Goal: Book appointment/travel/reservation

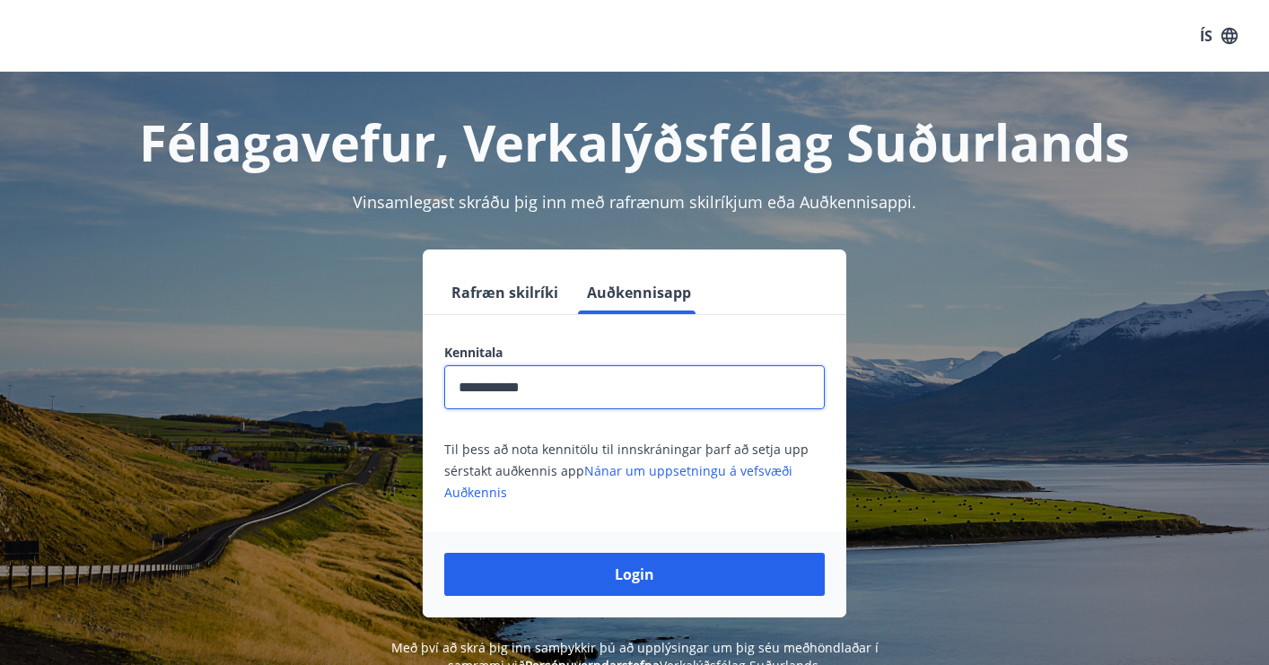
type input "**********"
click at [635, 575] on button "Login" at bounding box center [634, 574] width 381 height 43
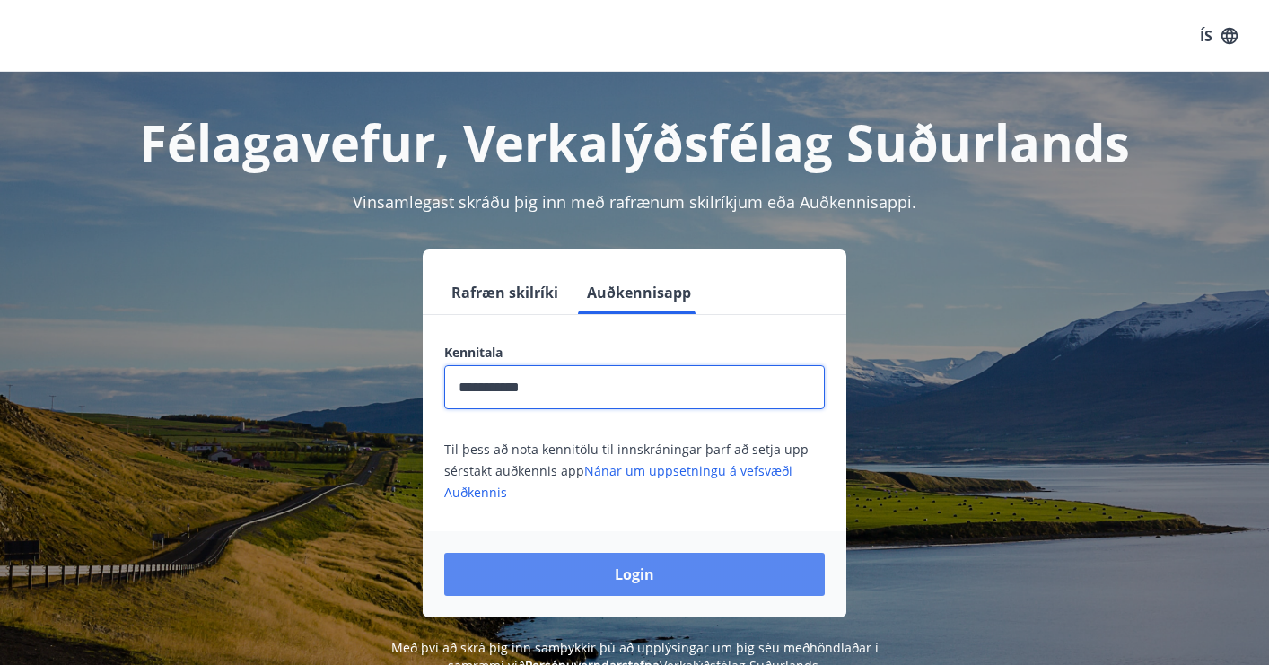
click at [658, 593] on button "Login" at bounding box center [634, 574] width 381 height 43
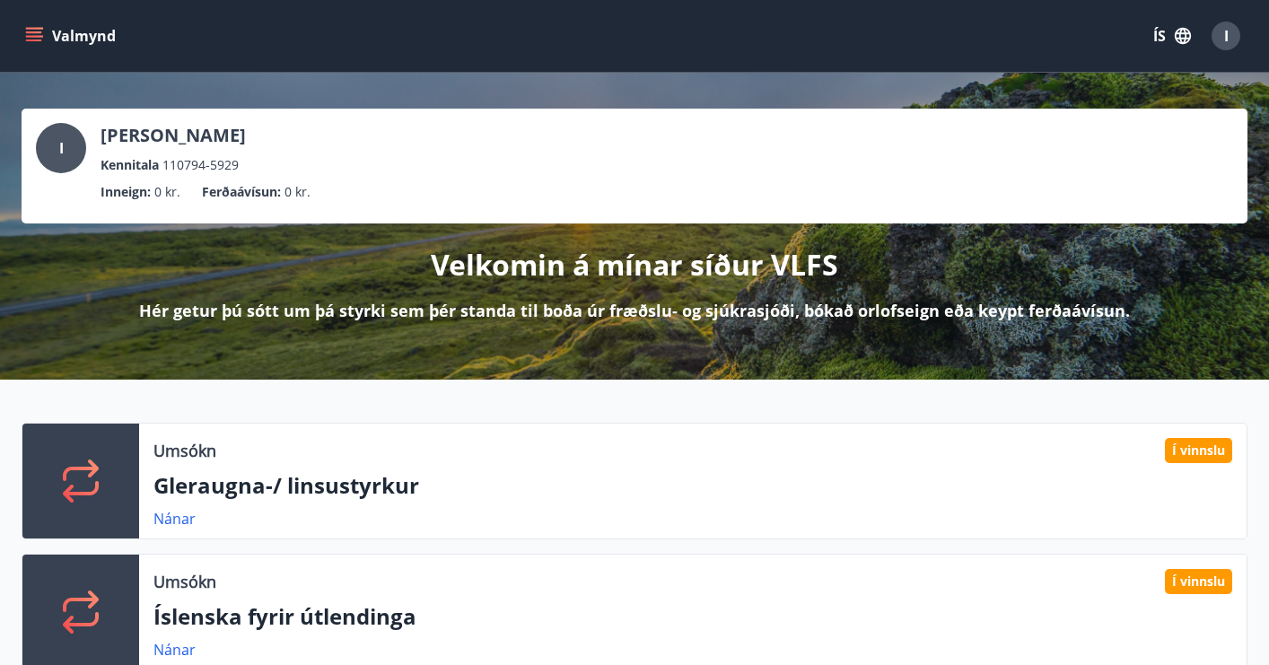
click at [1184, 41] on icon "button" at bounding box center [1183, 36] width 16 height 16
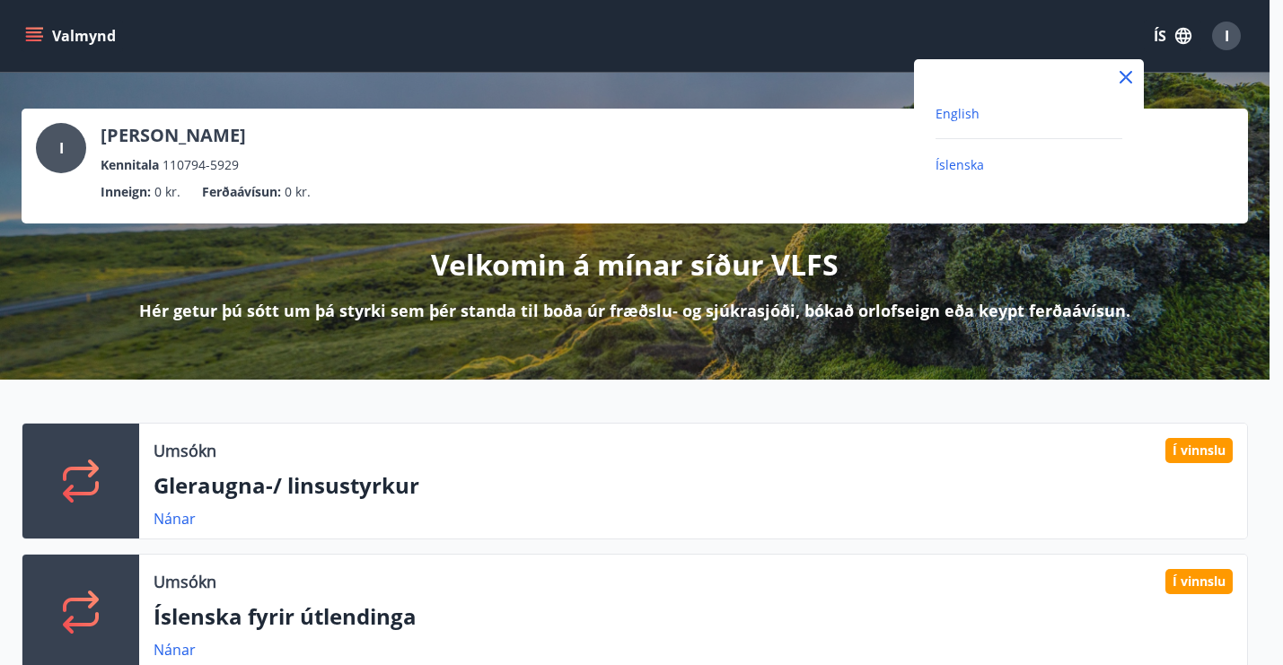
click at [962, 108] on span "English" at bounding box center [957, 113] width 44 height 17
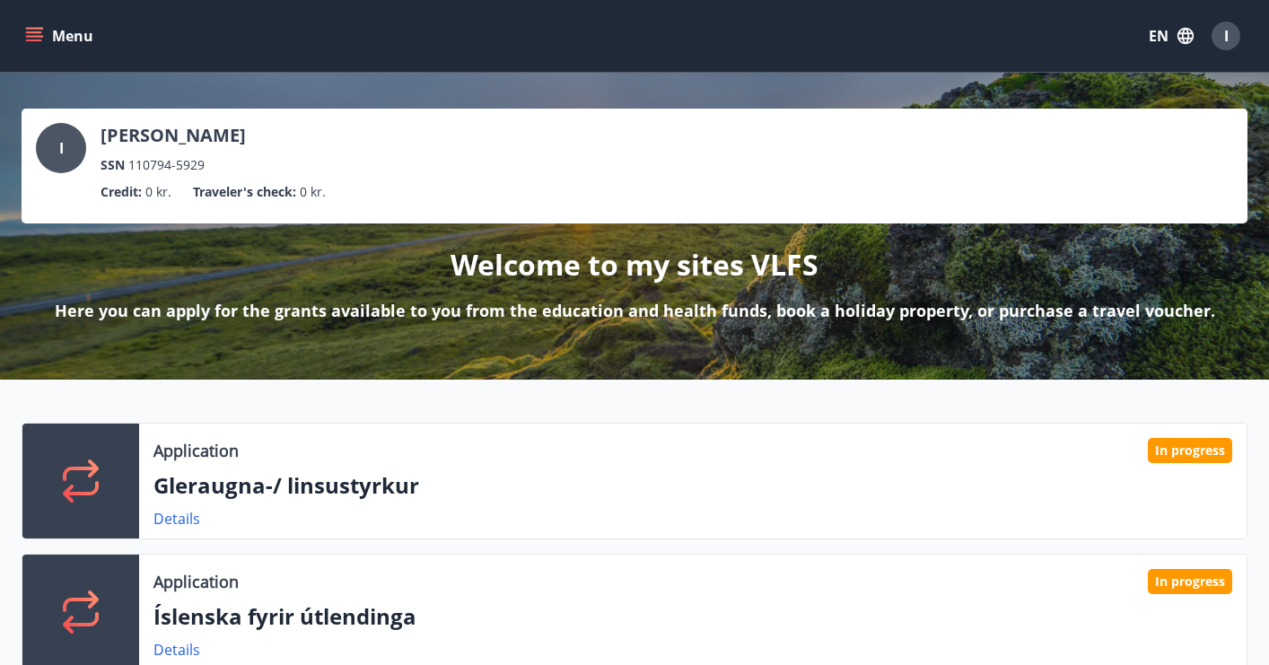
scroll to position [275, 0]
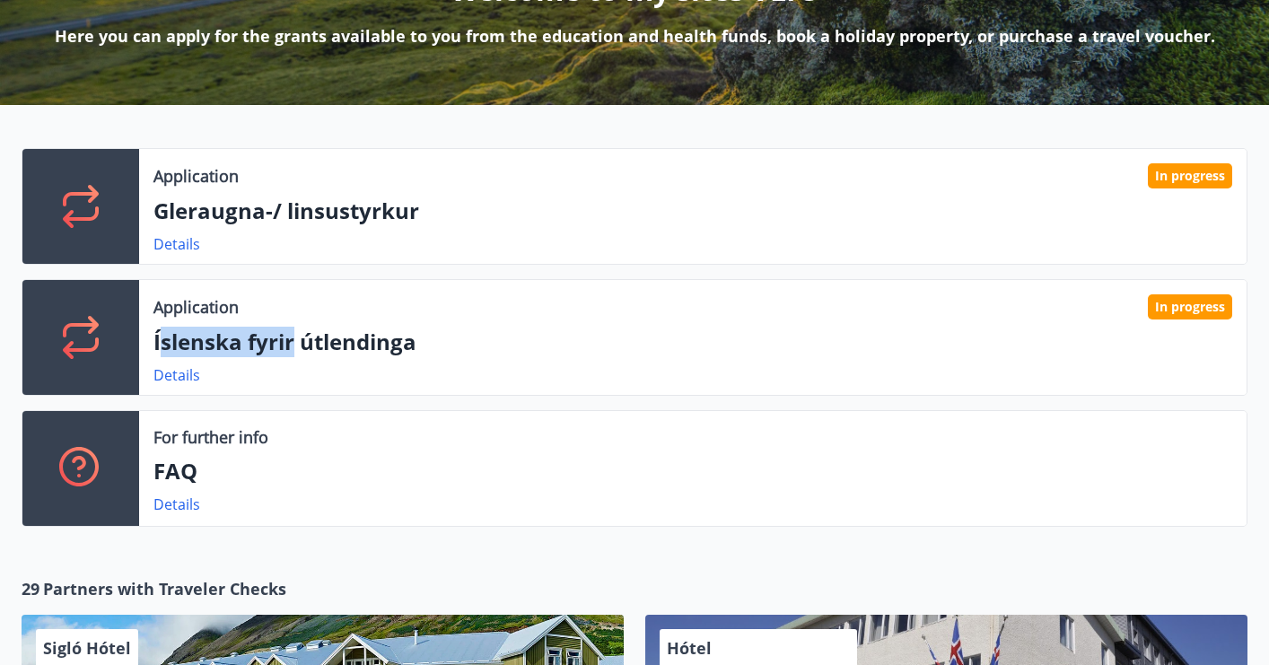
drag, startPoint x: 158, startPoint y: 341, endPoint x: 323, endPoint y: 328, distance: 165.7
click at [305, 329] on p "Íslenska fyrir útlendinga" at bounding box center [693, 342] width 1079 height 31
drag, startPoint x: 168, startPoint y: 207, endPoint x: 301, endPoint y: 206, distance: 132.9
click at [300, 206] on p "Gleraugna-/ linsustyrkur" at bounding box center [693, 211] width 1079 height 31
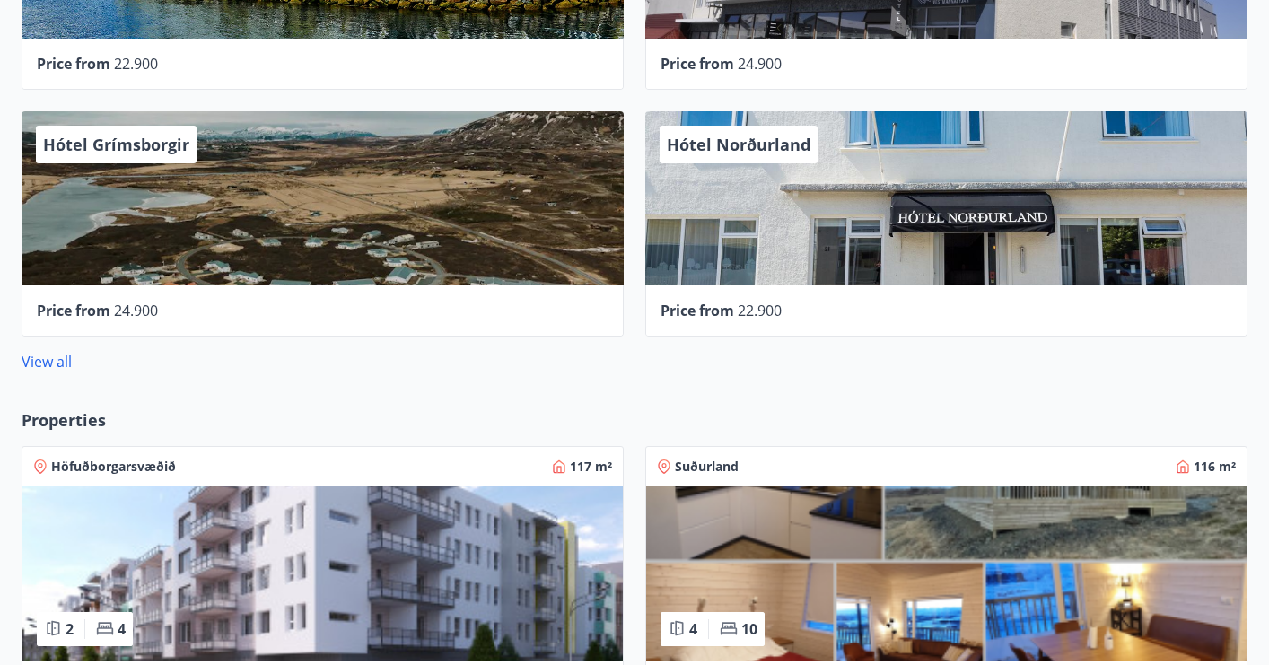
scroll to position [0, 0]
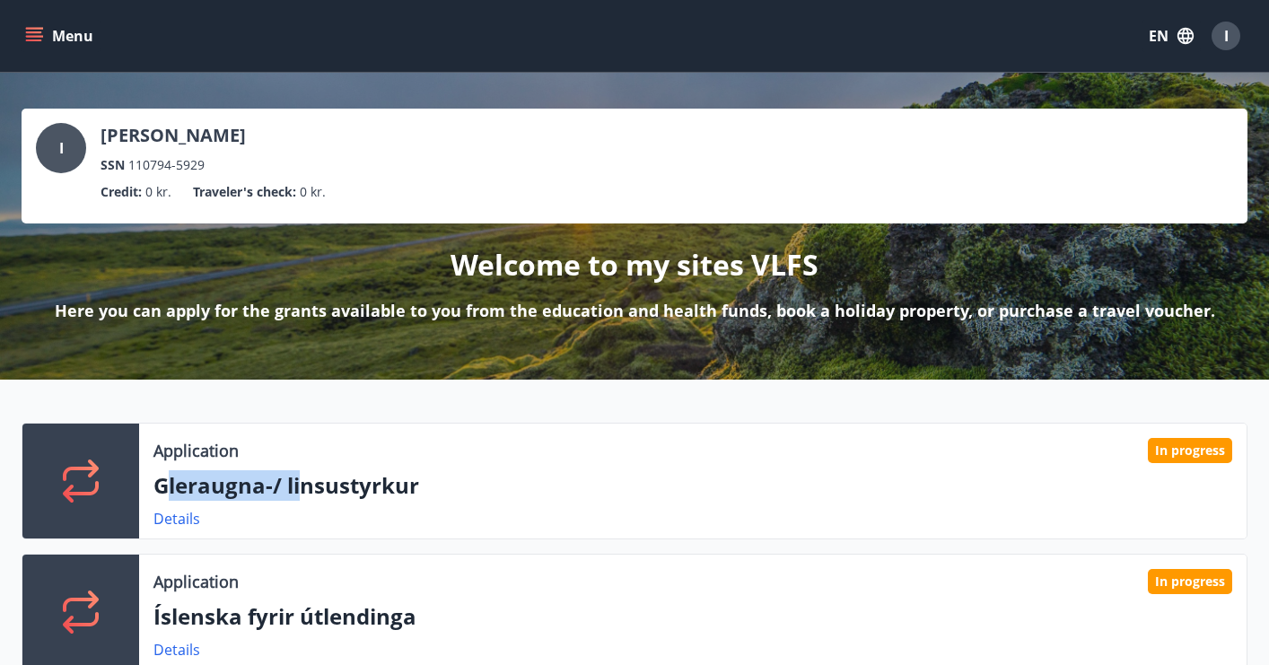
click at [34, 30] on icon "menu" at bounding box center [34, 36] width 18 height 18
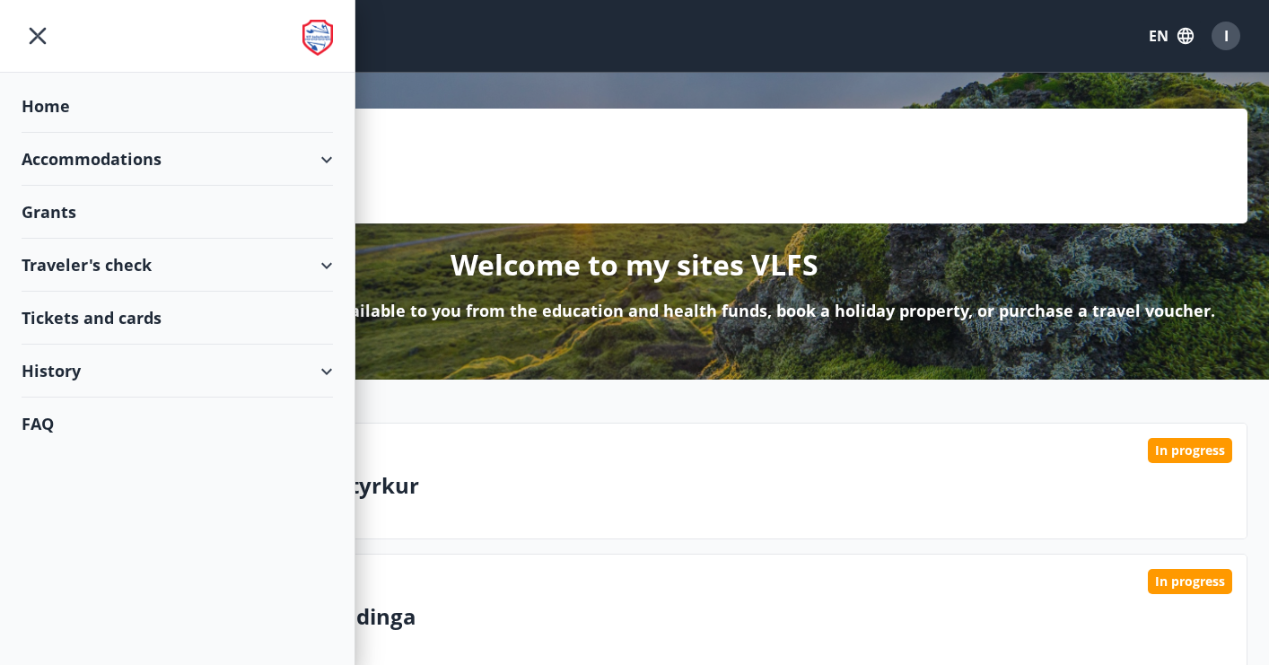
click at [119, 157] on div "Accommodations" at bounding box center [178, 159] width 312 height 53
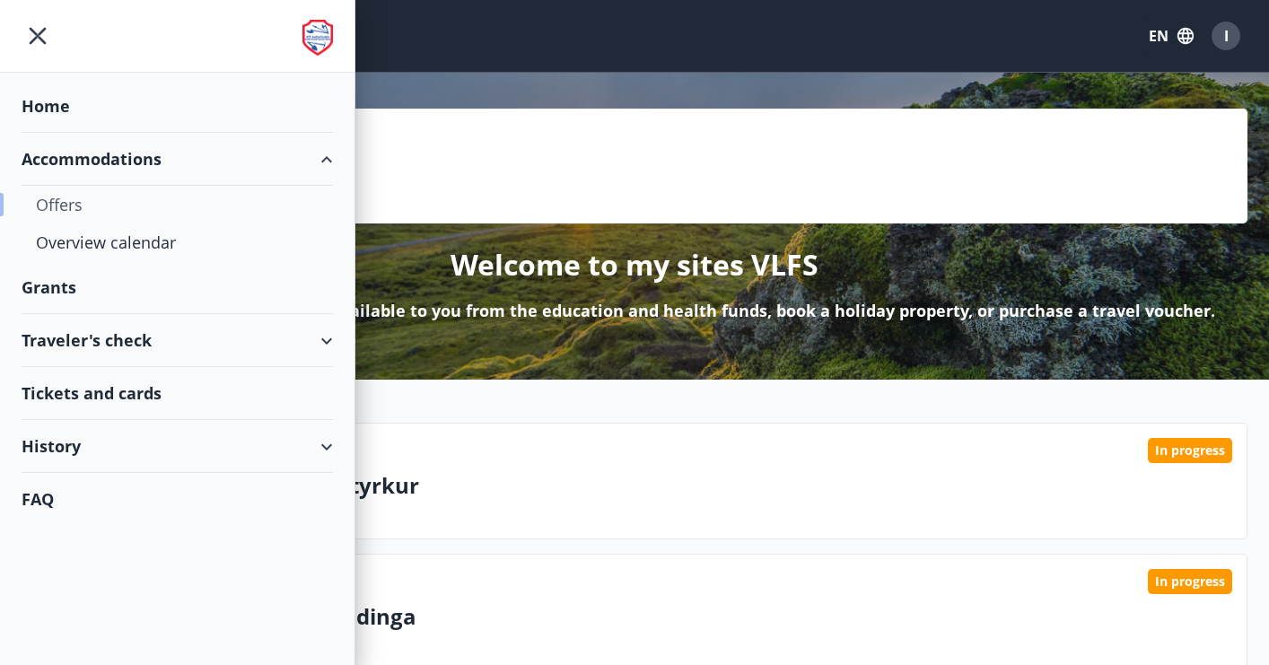
click at [57, 214] on div "Offers" at bounding box center [177, 205] width 283 height 38
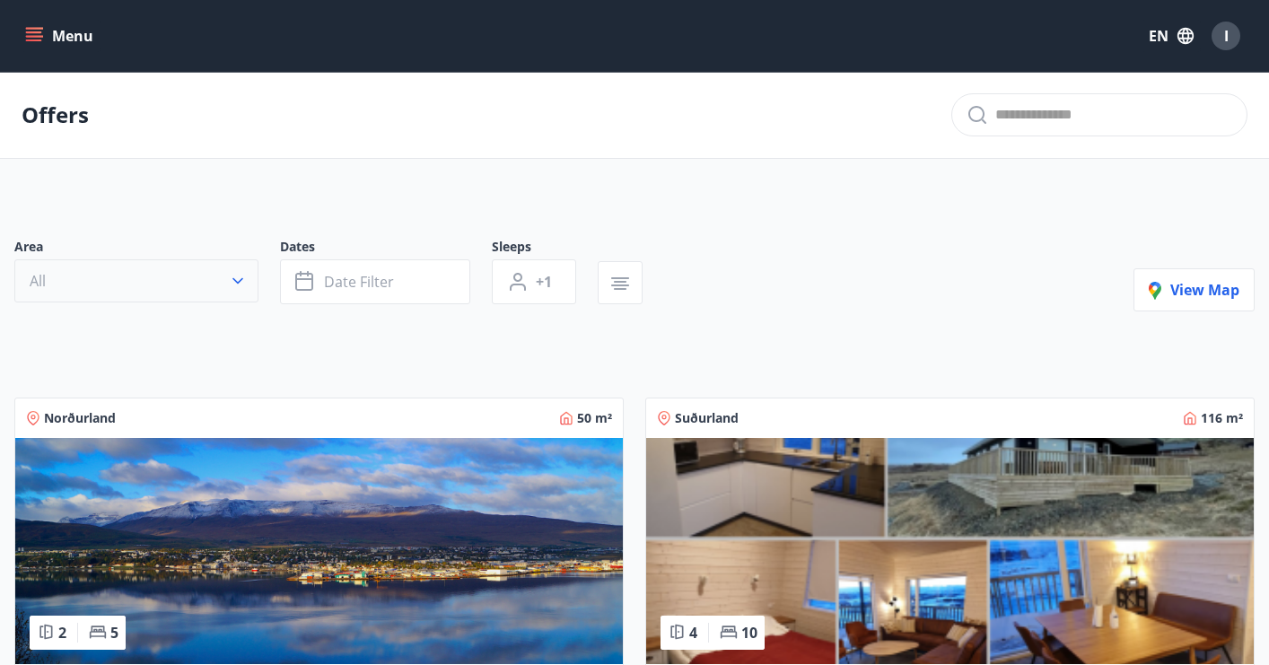
click at [164, 290] on button "All" at bounding box center [136, 280] width 244 height 43
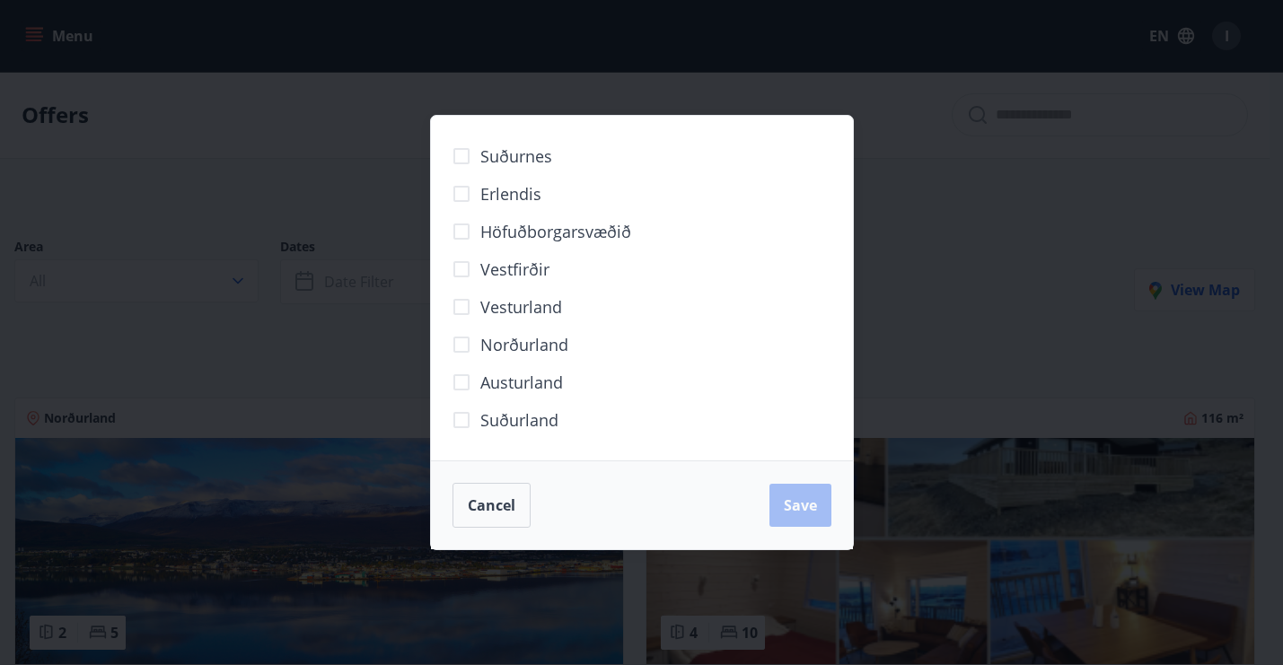
click at [541, 233] on span "Höfuðborgarsvæðið" at bounding box center [555, 231] width 151 height 23
click at [807, 515] on button "Save" at bounding box center [800, 505] width 62 height 43
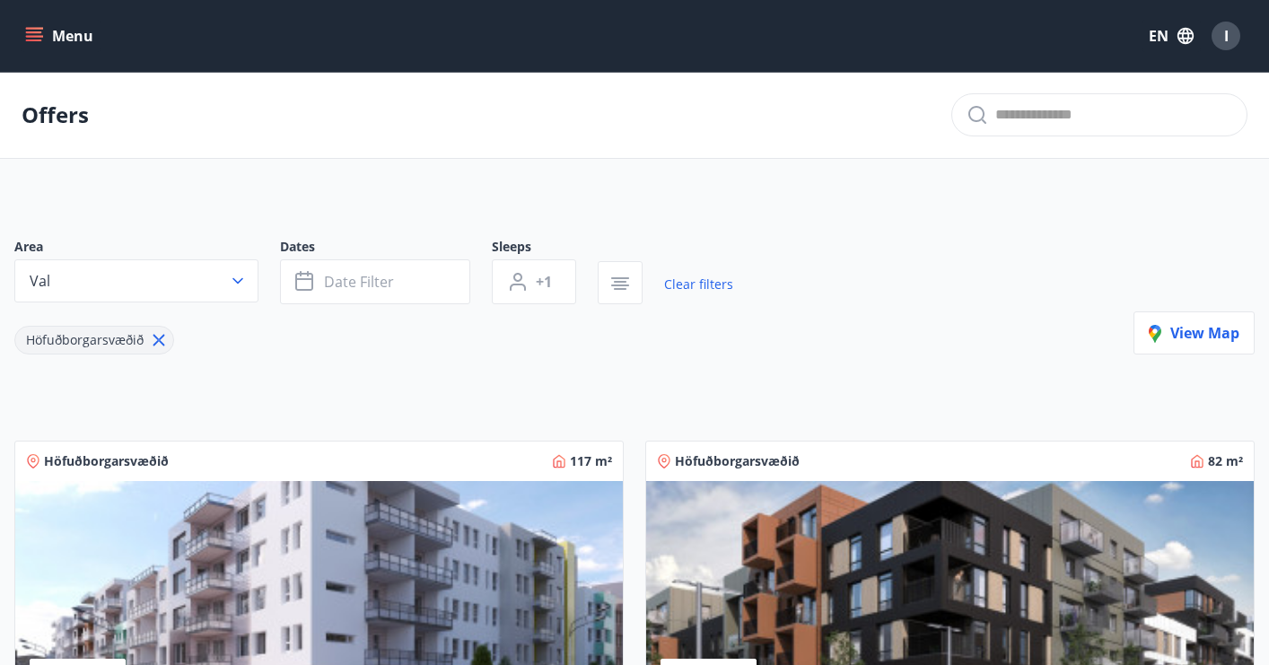
scroll to position [30, 0]
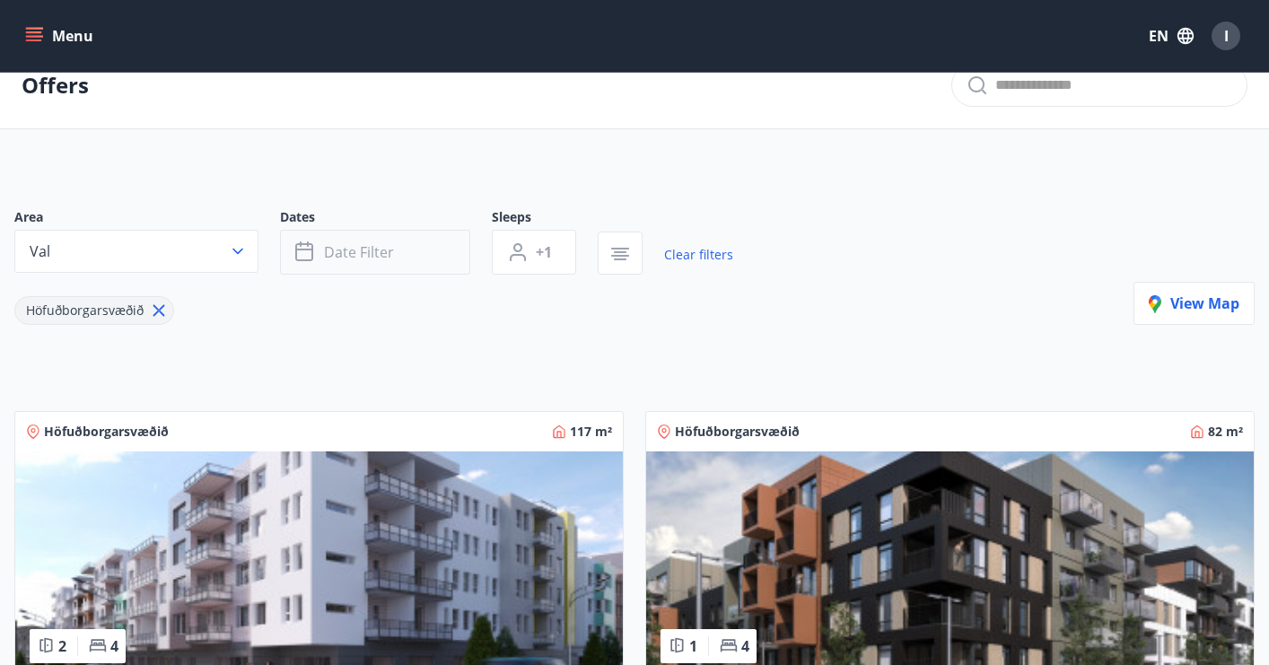
click at [377, 255] on span "Date filter" at bounding box center [359, 252] width 70 height 20
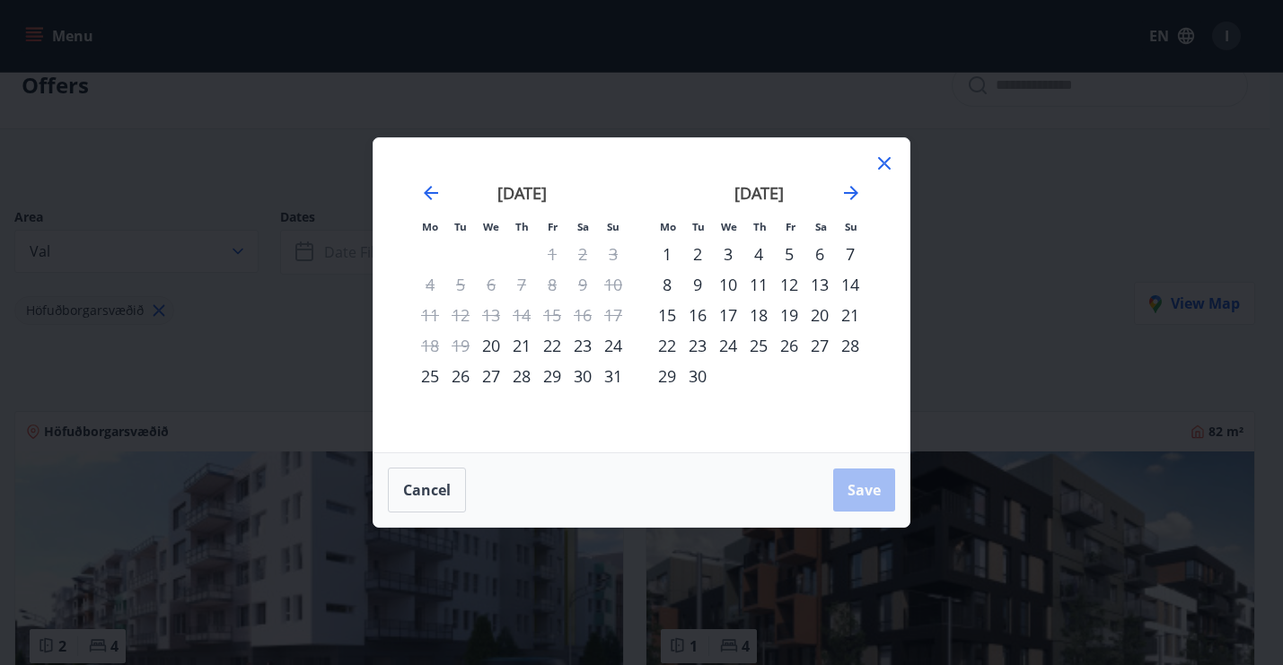
click at [676, 287] on div "8" at bounding box center [667, 284] width 31 height 31
click at [751, 282] on div "11" at bounding box center [758, 284] width 31 height 31
click at [872, 488] on span "Save" at bounding box center [863, 490] width 33 height 20
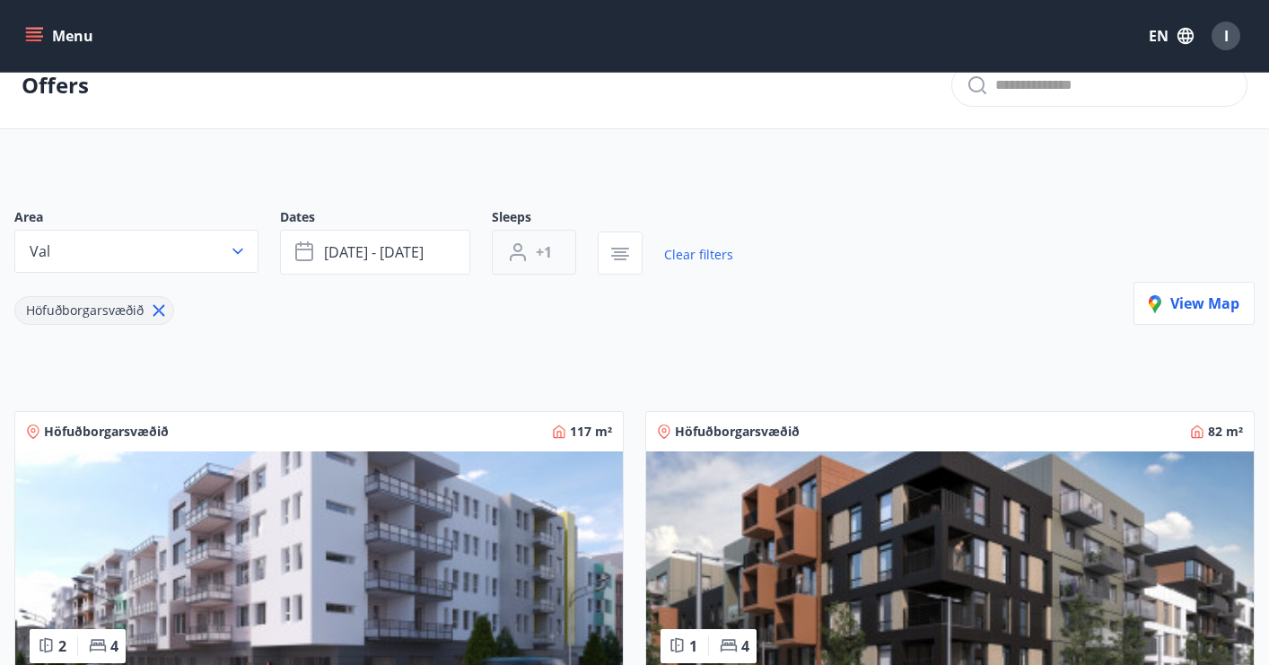
click at [528, 249] on icon "button" at bounding box center [518, 252] width 22 height 22
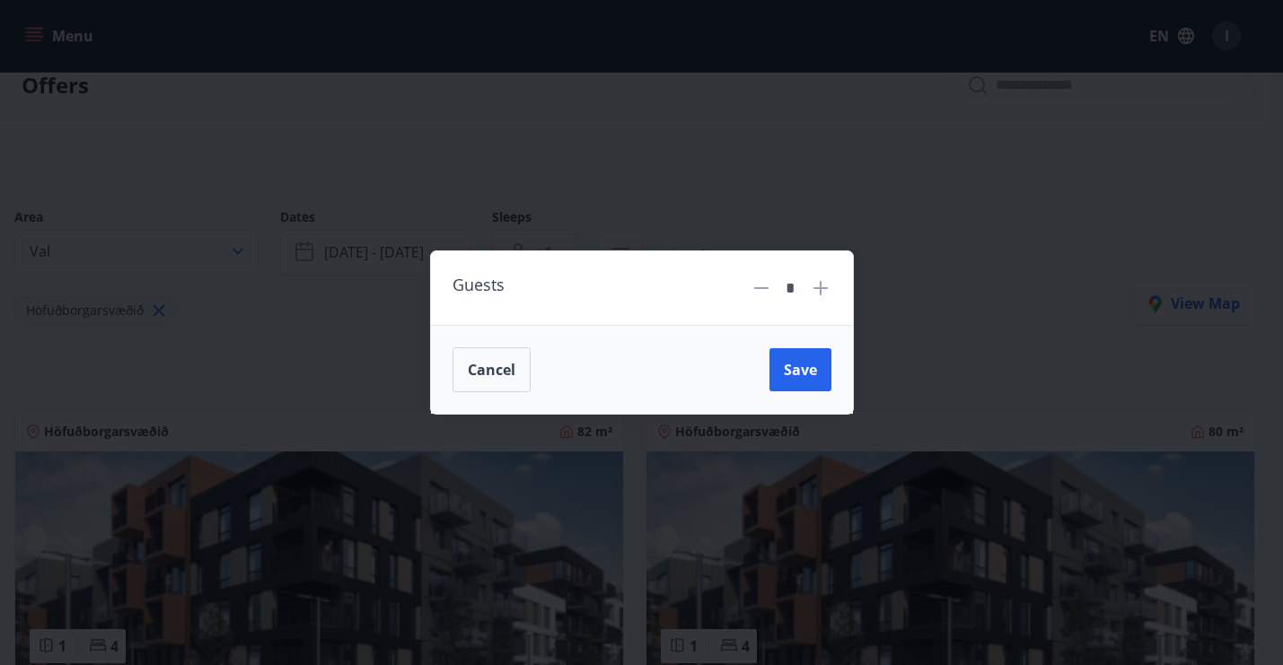
click at [815, 293] on icon at bounding box center [821, 288] width 22 height 22
type input "*"
click at [801, 384] on button "Save" at bounding box center [800, 369] width 62 height 43
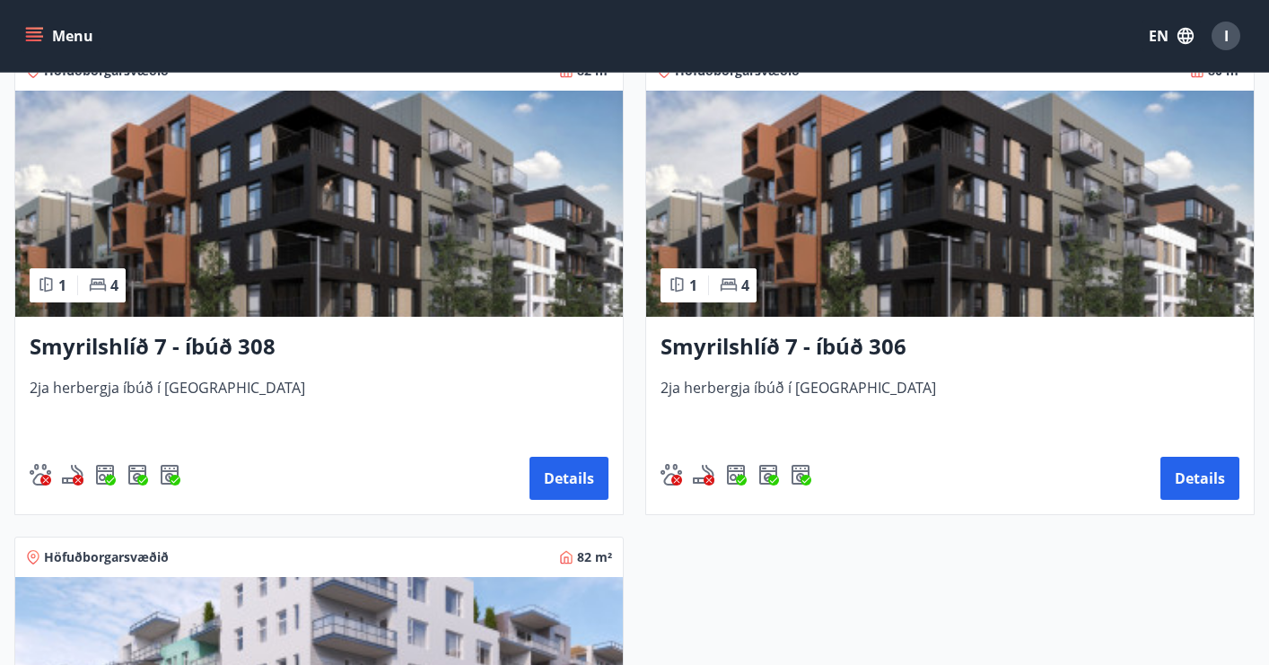
scroll to position [356, 0]
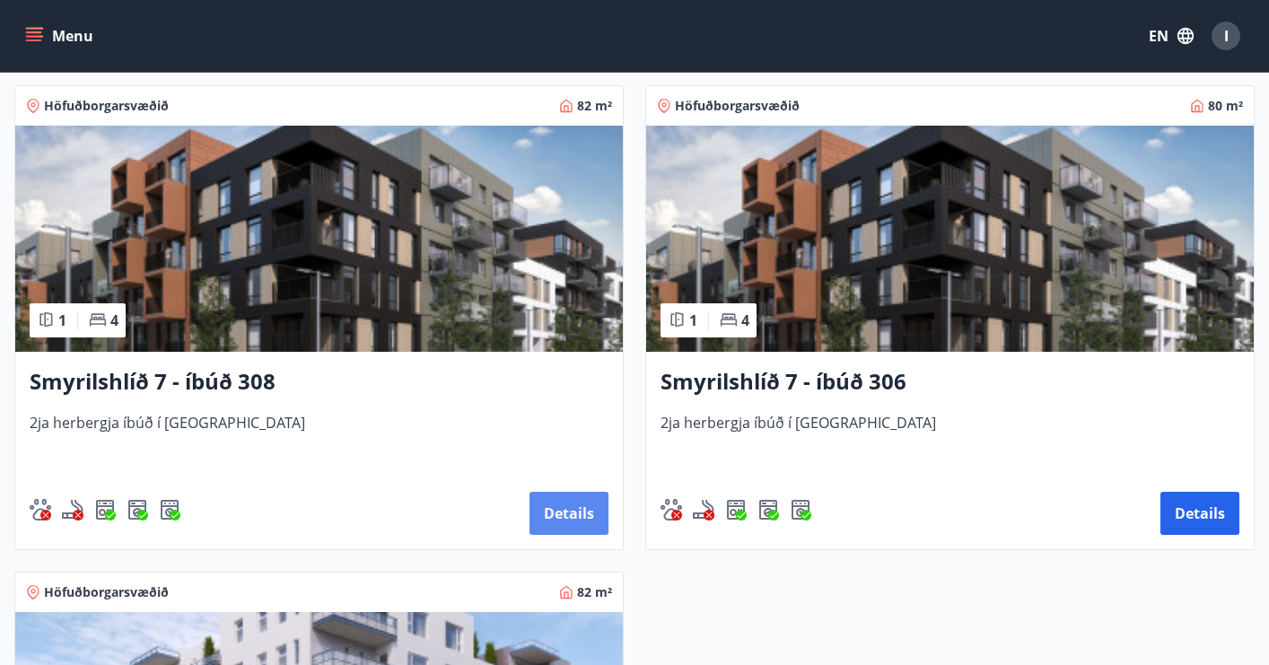
click at [553, 505] on button "Details" at bounding box center [569, 513] width 79 height 43
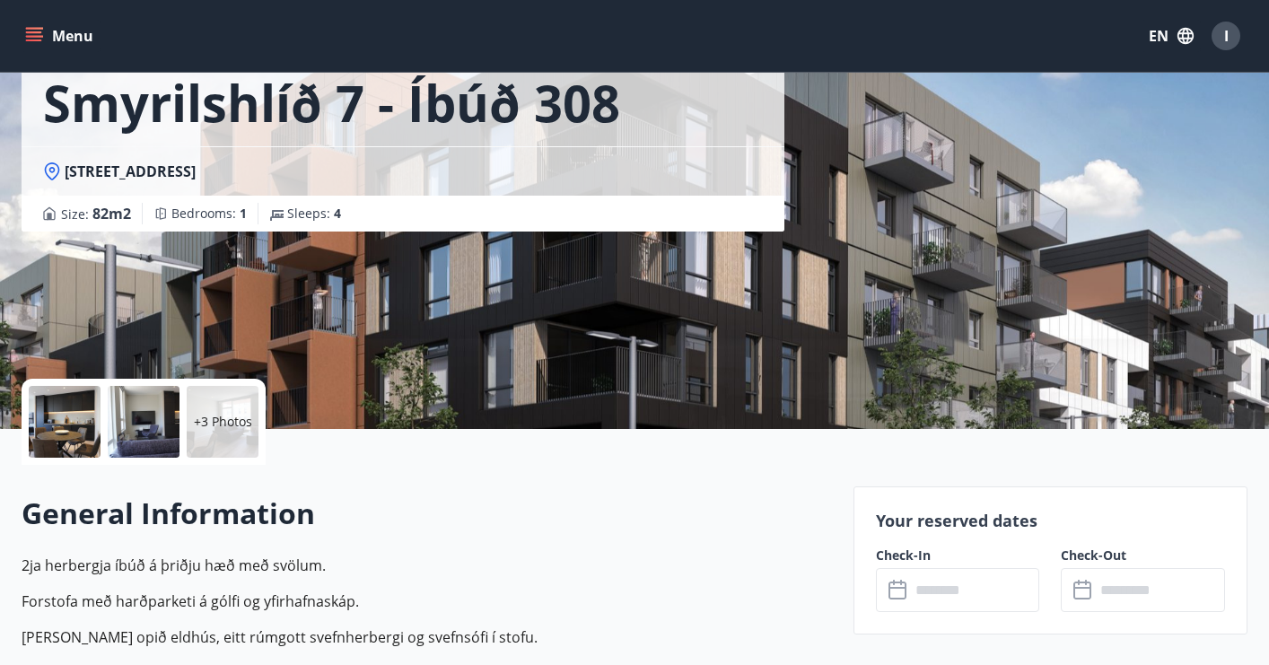
scroll to position [240, 0]
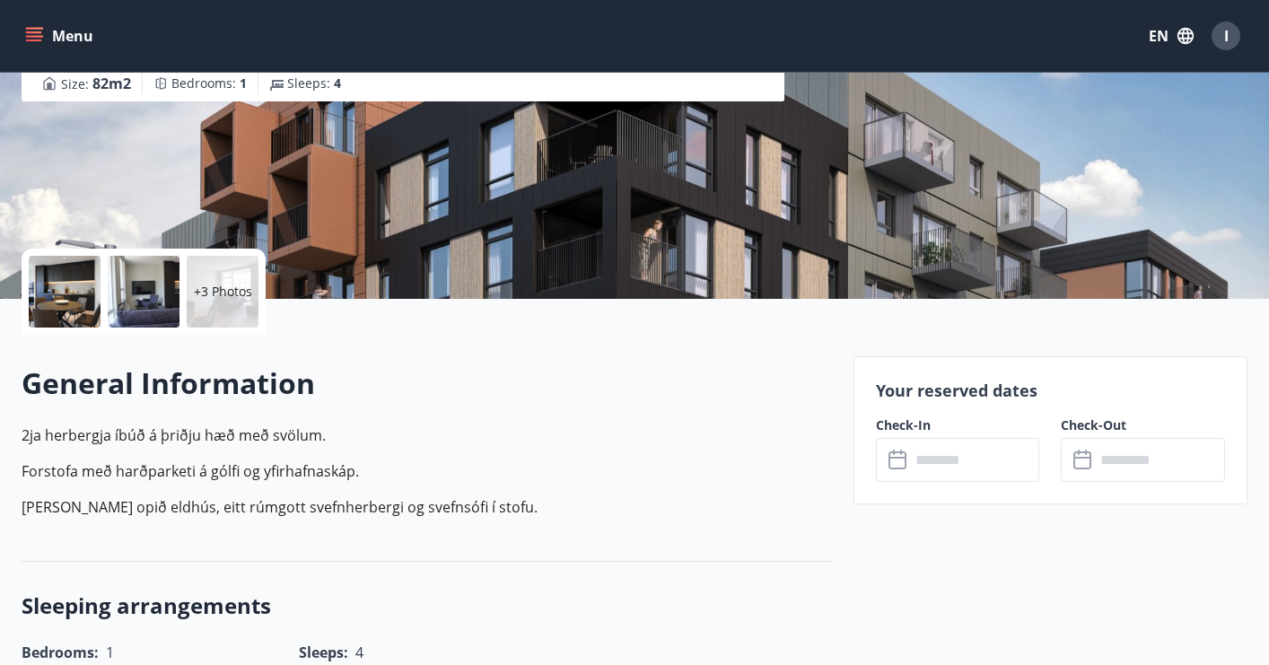
click at [63, 294] on div at bounding box center [65, 292] width 72 height 72
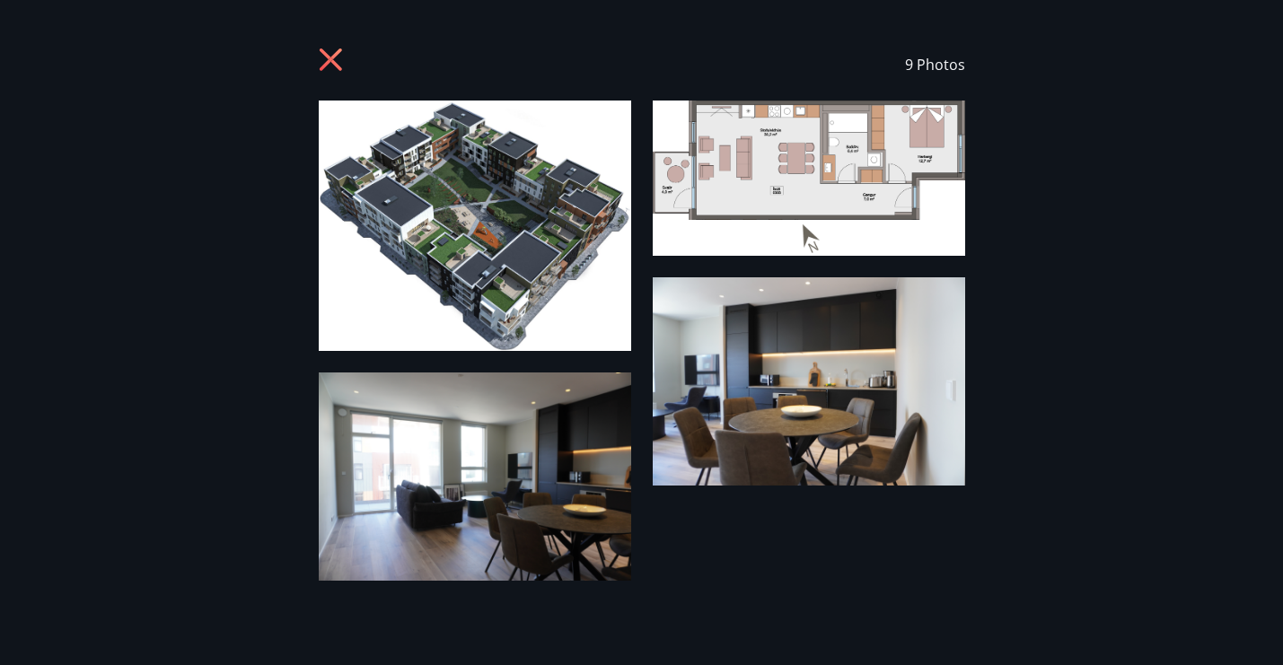
click at [348, 51] on div "9 Photos" at bounding box center [642, 65] width 646 height 72
click at [323, 63] on icon at bounding box center [333, 62] width 29 height 29
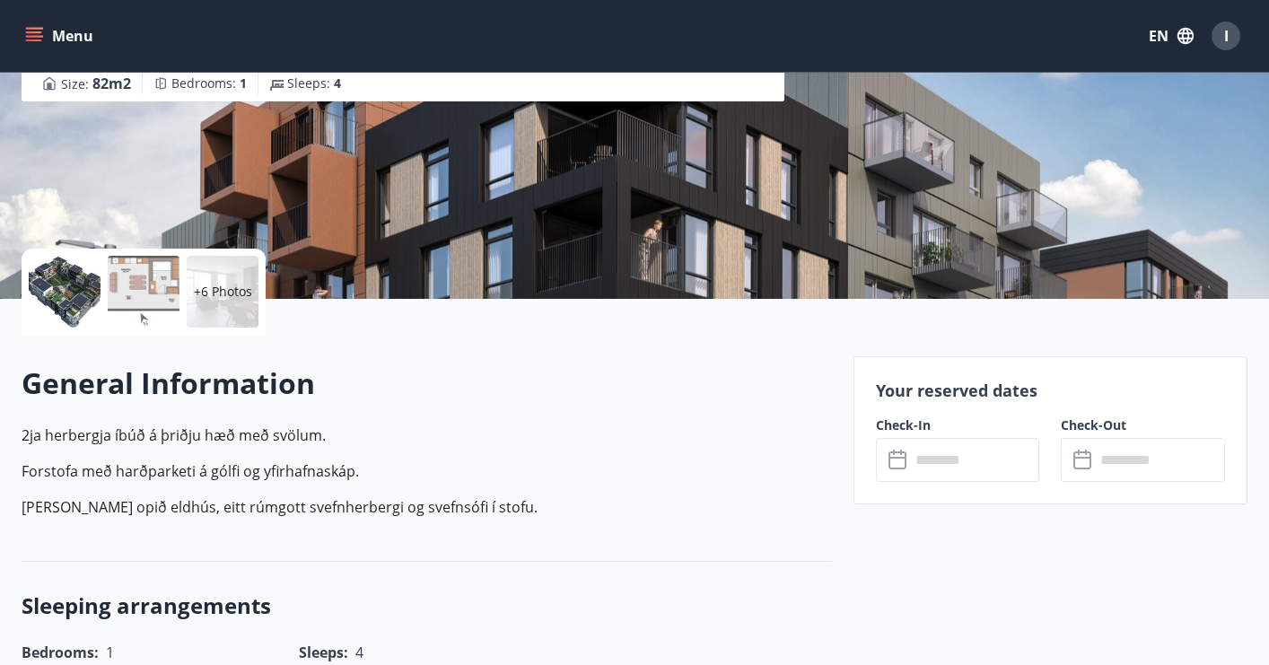
scroll to position [653, 0]
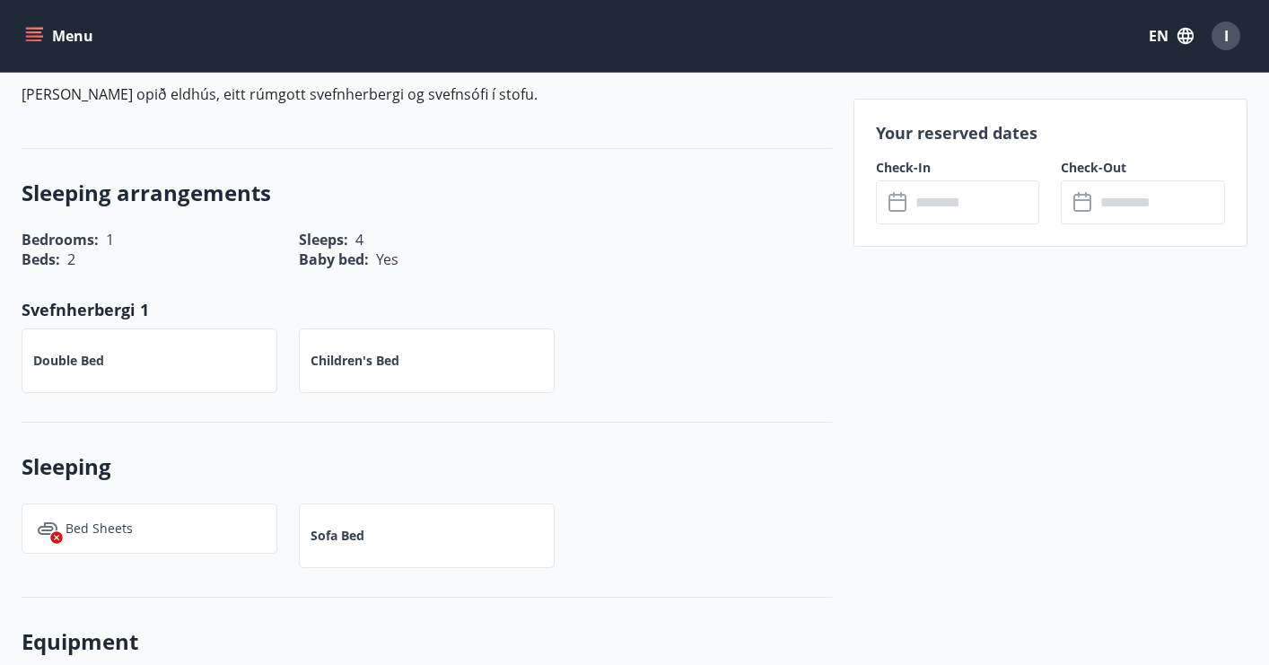
click at [932, 203] on input "text" at bounding box center [975, 202] width 130 height 44
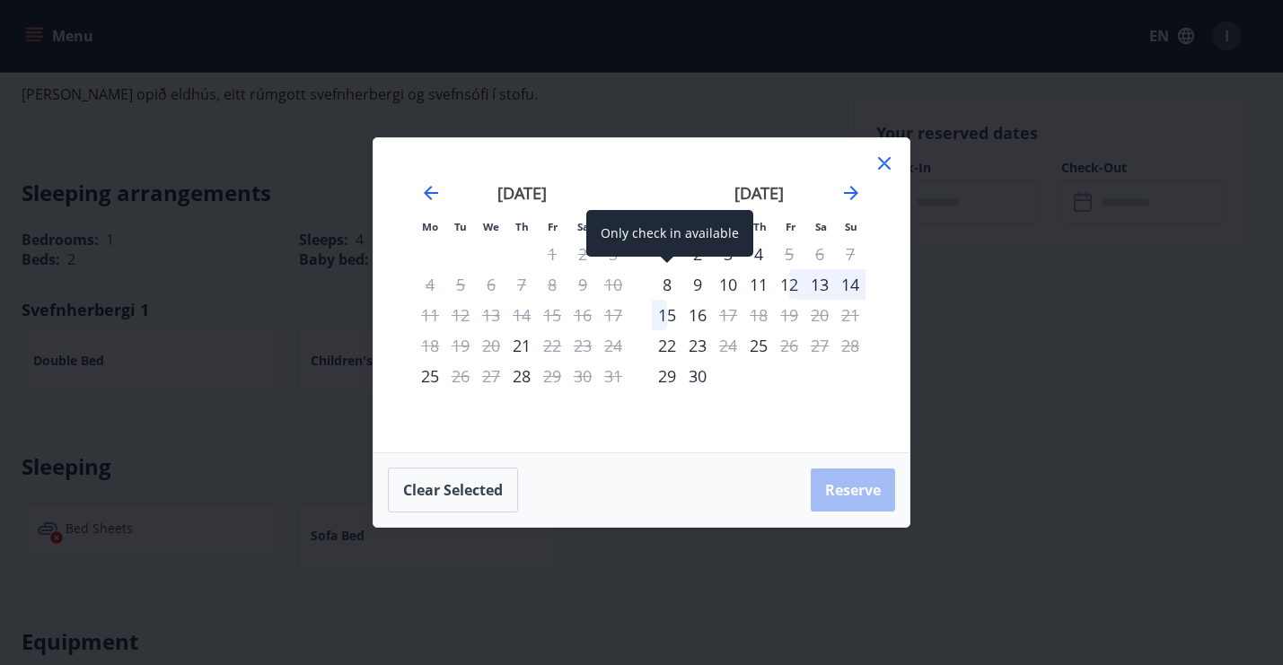
click at [667, 283] on div "8" at bounding box center [667, 284] width 31 height 31
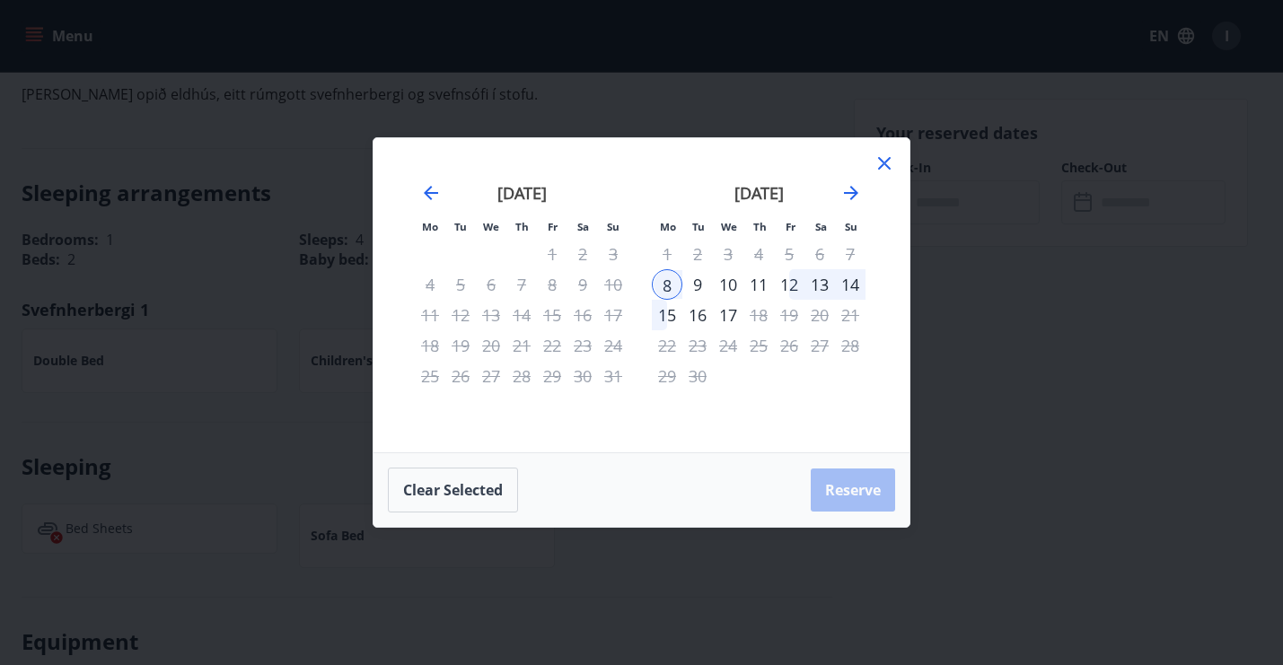
click at [765, 285] on div "11" at bounding box center [758, 284] width 31 height 31
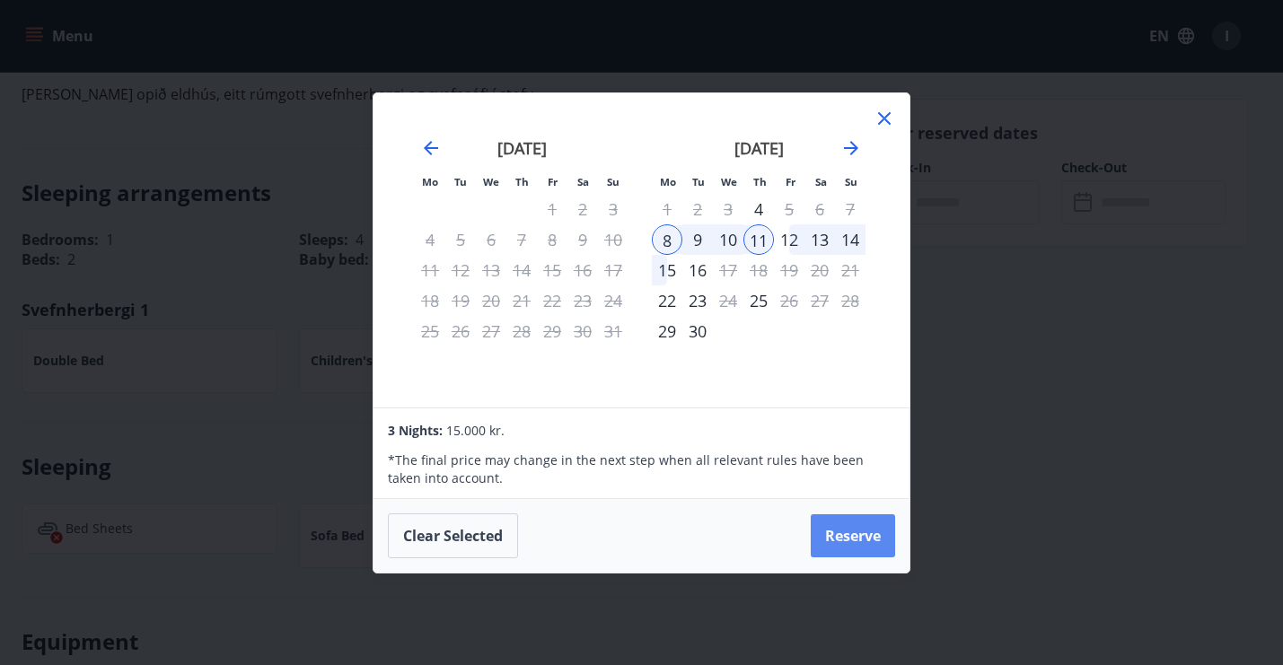
click at [868, 538] on button "Reserve" at bounding box center [853, 535] width 84 height 43
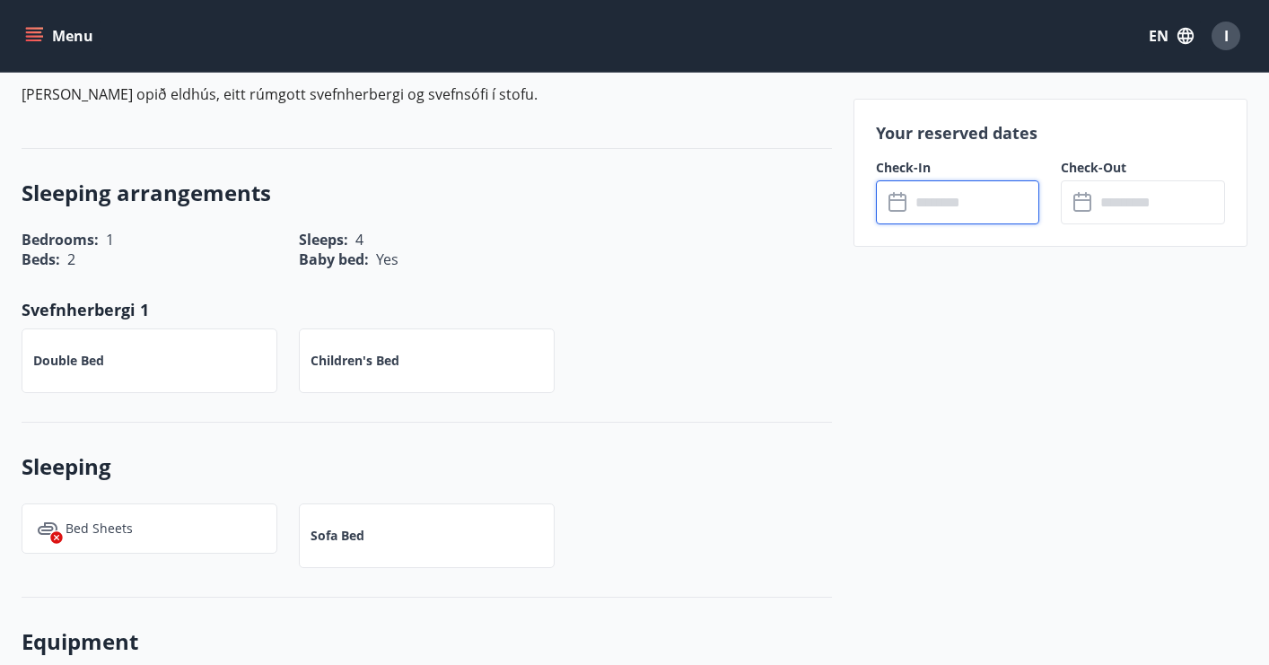
type input "******"
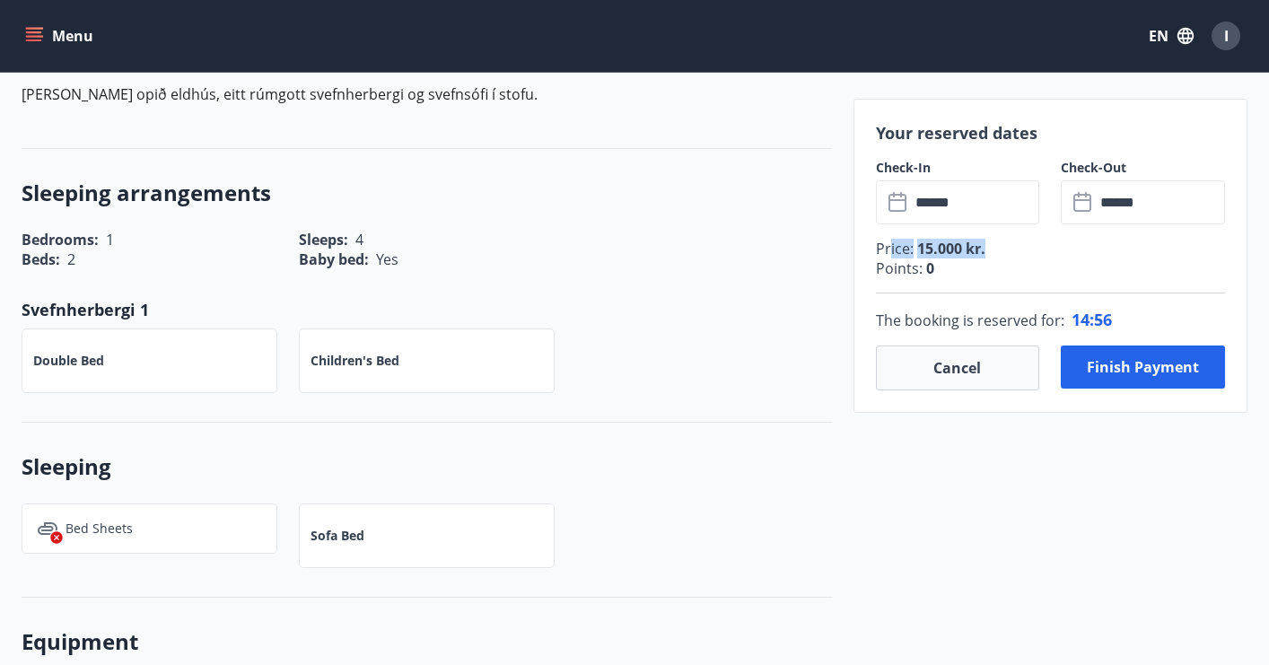
drag, startPoint x: 891, startPoint y: 246, endPoint x: 1031, endPoint y: 246, distance: 139.2
click at [1031, 246] on p "Price : 15.000 kr." at bounding box center [1050, 249] width 349 height 20
drag, startPoint x: 1072, startPoint y: 307, endPoint x: 1185, endPoint y: 304, distance: 113.1
click at [1182, 306] on div "The booking is reserved for : 14 : 54" at bounding box center [1050, 320] width 349 height 52
